Goal: Task Accomplishment & Management: Manage account settings

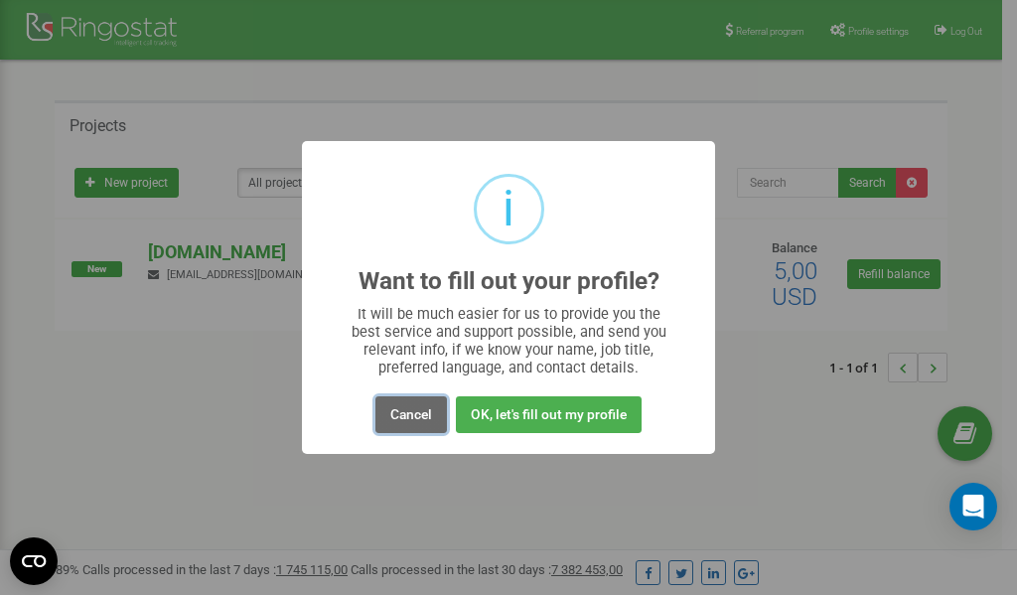
click at [407, 417] on button "Cancel" at bounding box center [410, 414] width 71 height 37
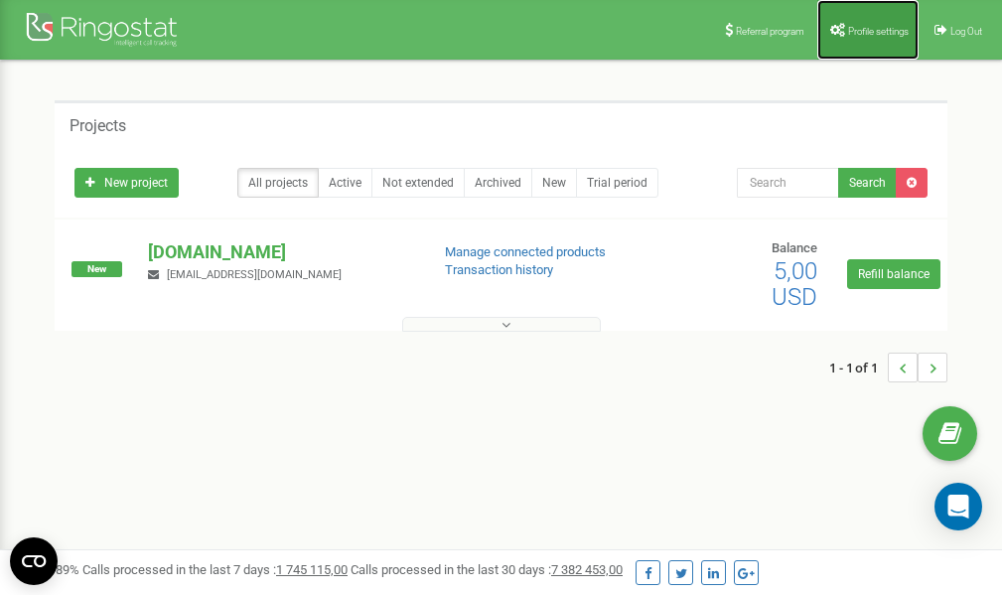
click at [887, 34] on span "Profile settings" at bounding box center [878, 31] width 61 height 11
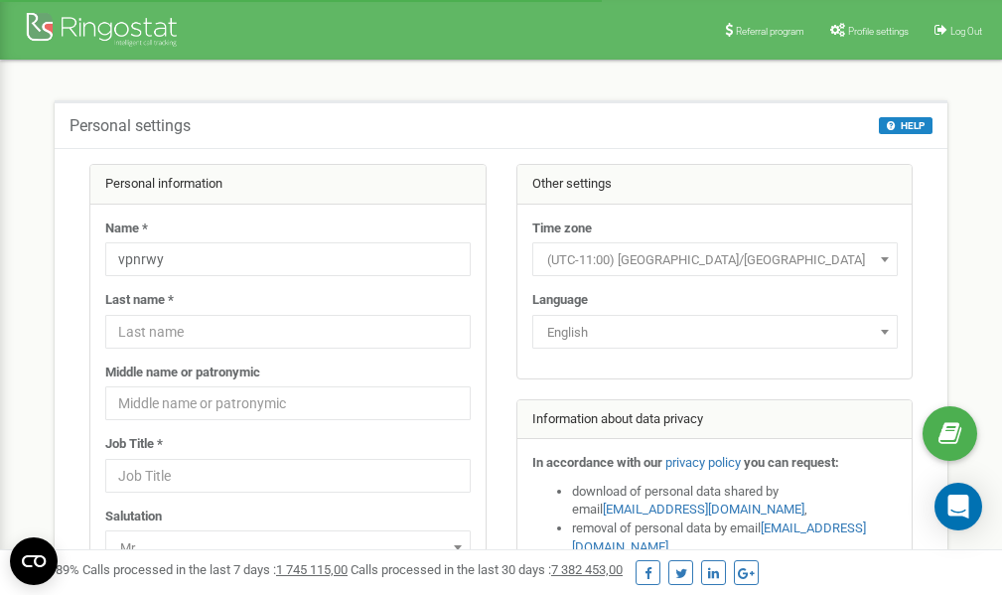
scroll to position [99, 0]
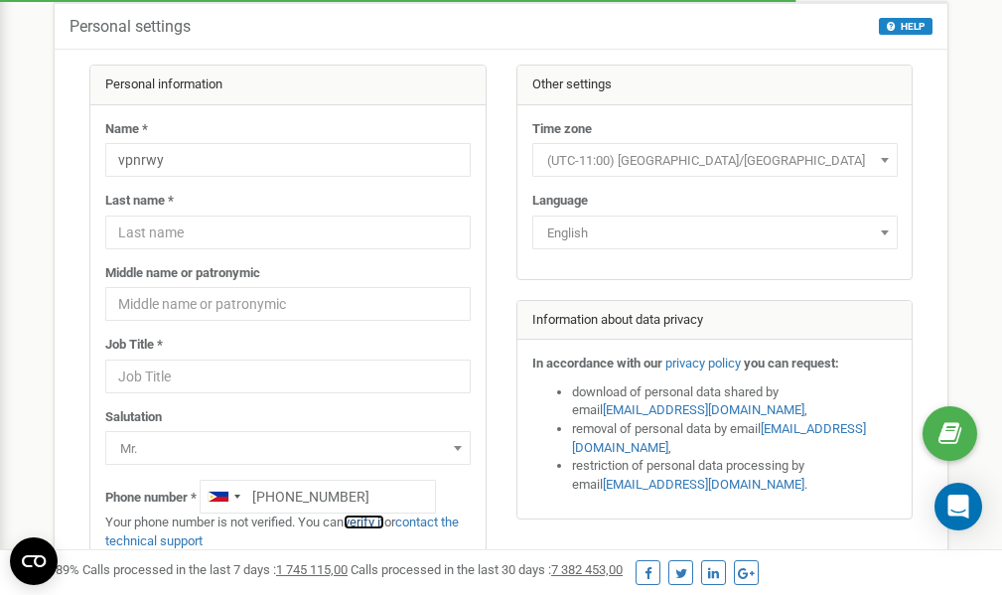
click at [372, 523] on link "verify it" at bounding box center [364, 521] width 41 height 15
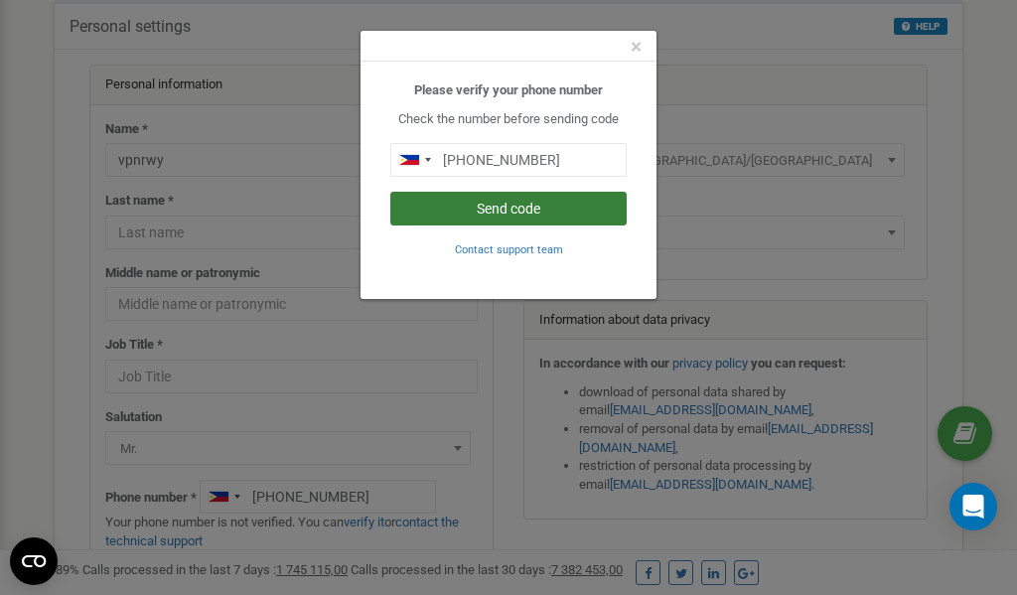
click at [525, 205] on button "Send code" at bounding box center [508, 209] width 236 height 34
